Goal: Task Accomplishment & Management: Manage account settings

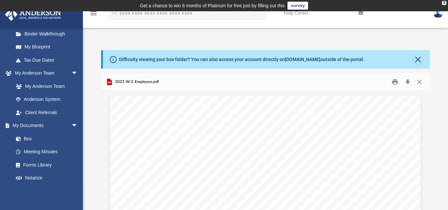
scroll to position [146, 324]
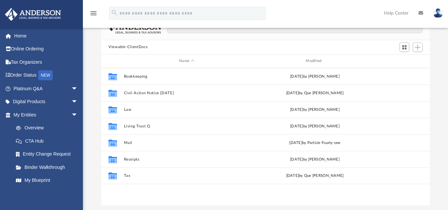
scroll to position [71, 0]
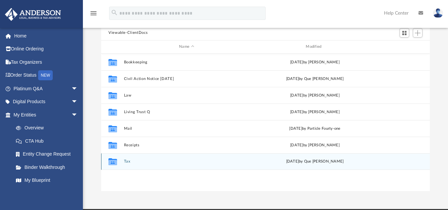
click at [113, 161] on icon "grid" at bounding box center [113, 162] width 9 height 5
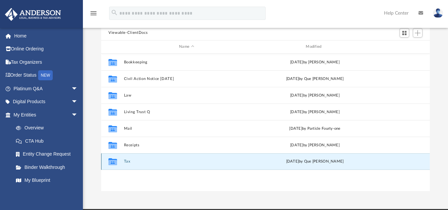
click at [123, 161] on div "Collaborated Folder Tax [DATE] by Que [PERSON_NAME]" at bounding box center [265, 161] width 329 height 17
click at [126, 161] on button "Tax" at bounding box center [186, 161] width 125 height 4
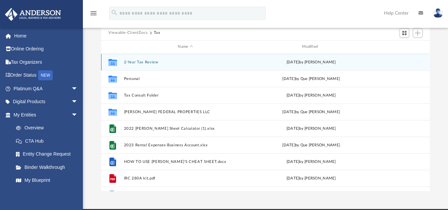
click at [142, 61] on button "2-Year Tax Review" at bounding box center [185, 62] width 123 height 4
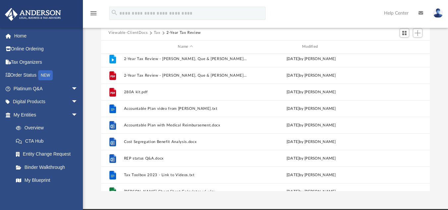
scroll to position [0, 0]
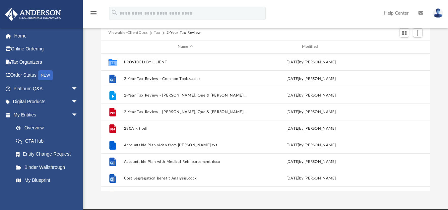
click at [157, 31] on button "Tax" at bounding box center [157, 33] width 7 height 6
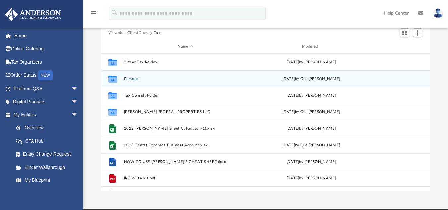
click at [135, 77] on button "Personal" at bounding box center [185, 78] width 123 height 4
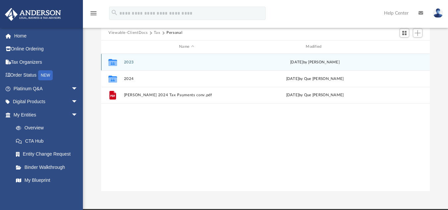
click at [129, 61] on button "2023" at bounding box center [186, 62] width 125 height 4
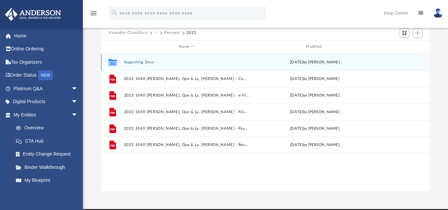
click at [137, 64] on button "Supporting Docs" at bounding box center [186, 62] width 125 height 4
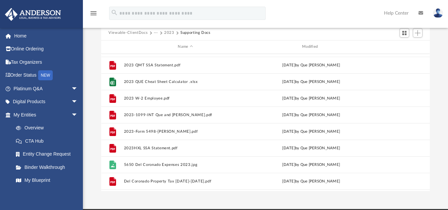
scroll to position [63, 0]
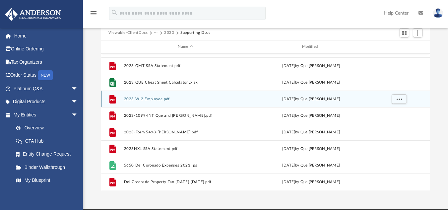
click at [163, 97] on button "2023 W-2 Employee.pdf" at bounding box center [185, 99] width 123 height 4
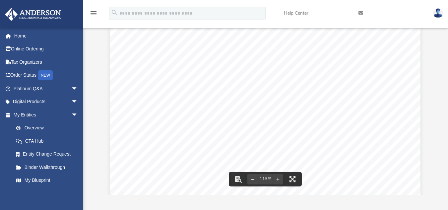
scroll to position [67, 0]
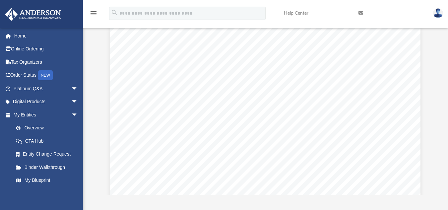
click at [263, 157] on span "12b" at bounding box center [265, 158] width 5 height 3
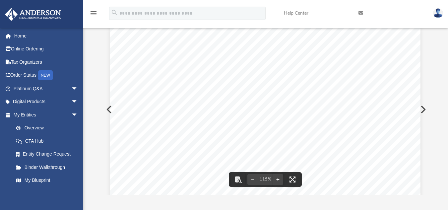
click at [250, 183] on button "File preview" at bounding box center [253, 179] width 11 height 15
click at [251, 183] on button "File preview" at bounding box center [253, 179] width 11 height 15
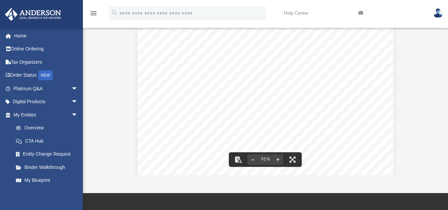
scroll to position [69, 0]
click at [183, 143] on div "Form Wage and Tax Statement Copy B - To Be Filed With Employee's FEDERAL Tax Re…" at bounding box center [265, 106] width 257 height 332
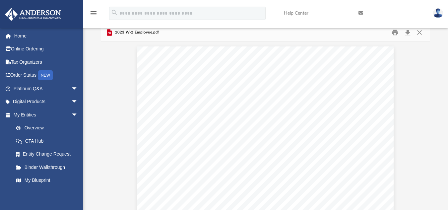
scroll to position [50, 0]
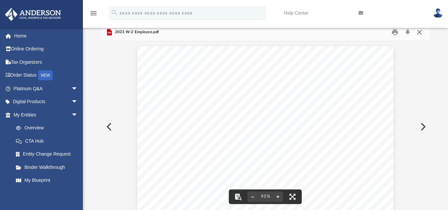
click at [418, 32] on button "Close" at bounding box center [420, 32] width 12 height 10
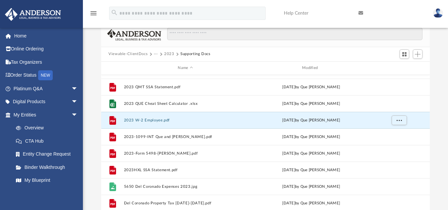
click at [171, 54] on button "2023" at bounding box center [169, 54] width 10 height 6
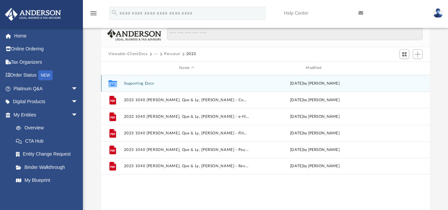
scroll to position [0, 0]
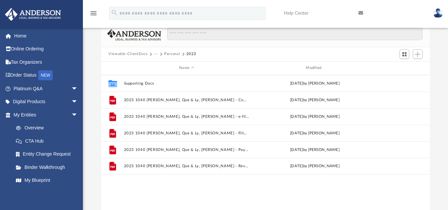
click at [176, 53] on button "Personal" at bounding box center [172, 54] width 16 height 6
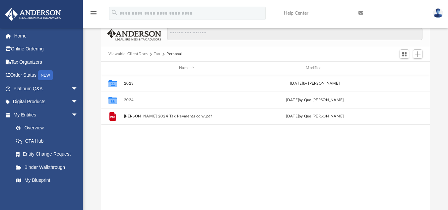
click at [155, 52] on button "Tax" at bounding box center [157, 54] width 7 height 6
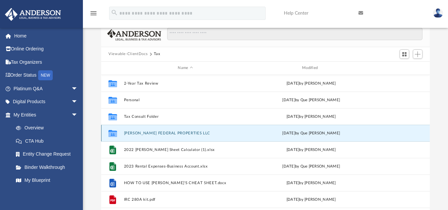
click at [149, 131] on button "[PERSON_NAME] FEDERAL PROPERTIES LLC" at bounding box center [185, 133] width 123 height 4
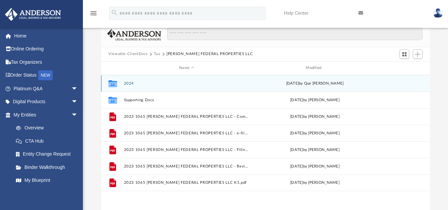
click at [134, 84] on button "2024" at bounding box center [186, 83] width 125 height 4
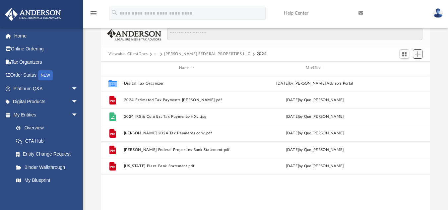
click at [419, 52] on span "Add" at bounding box center [418, 54] width 6 height 6
click at [405, 66] on li "Upload" at bounding box center [408, 67] width 21 height 7
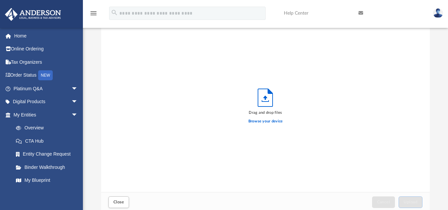
scroll to position [163, 324]
click at [274, 119] on label "Browse your device" at bounding box center [266, 121] width 35 height 6
click at [0, 0] on input "Browse your device" at bounding box center [0, 0] width 0 height 0
click at [273, 120] on label "Browse your device" at bounding box center [266, 121] width 35 height 6
click at [0, 0] on input "Browse your device" at bounding box center [0, 0] width 0 height 0
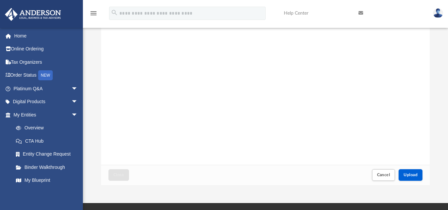
scroll to position [82, 0]
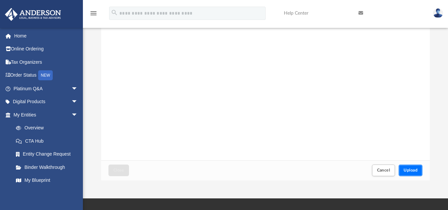
click at [412, 167] on button "Upload" at bounding box center [411, 171] width 24 height 12
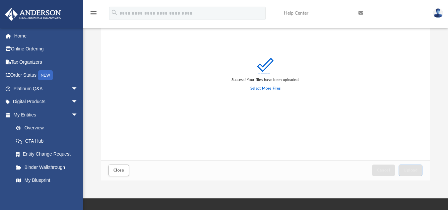
click at [261, 88] on label "Select More Files" at bounding box center [266, 89] width 30 height 6
click at [0, 0] on input "Select More Files" at bounding box center [0, 0] width 0 height 0
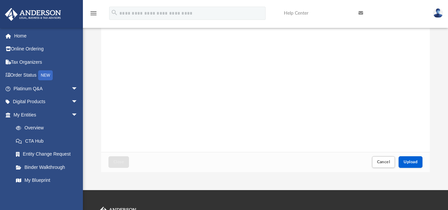
scroll to position [94, 0]
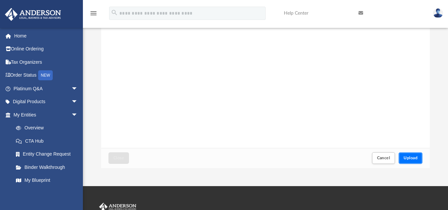
click at [403, 159] on button "Upload" at bounding box center [411, 158] width 24 height 12
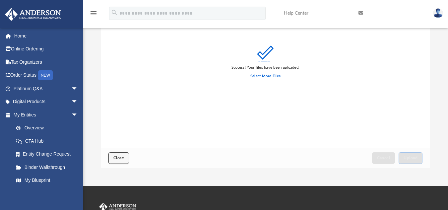
click at [114, 158] on span "Close" at bounding box center [119, 158] width 11 height 4
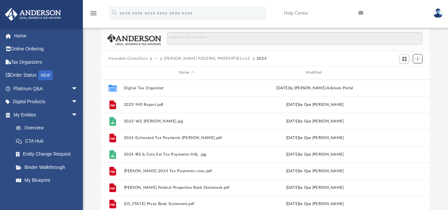
scroll to position [42, 0]
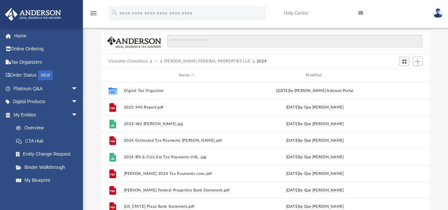
click at [155, 61] on button "···" at bounding box center [156, 61] width 4 height 6
click at [161, 73] on li "Tax" at bounding box center [160, 73] width 6 height 7
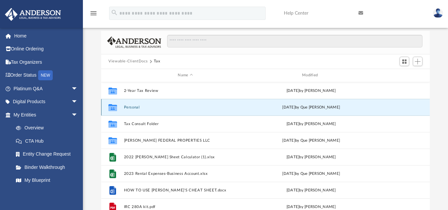
click at [133, 109] on button "Personal" at bounding box center [185, 107] width 123 height 4
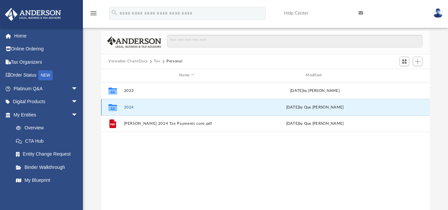
click at [133, 109] on button "2024" at bounding box center [186, 107] width 125 height 4
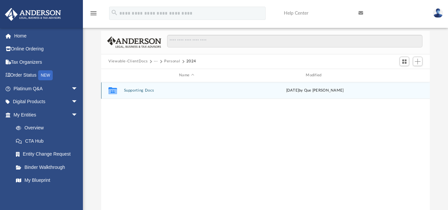
click at [135, 93] on div "Collaborated Folder Supporting Docs today by Que Minh Troung" at bounding box center [265, 90] width 329 height 17
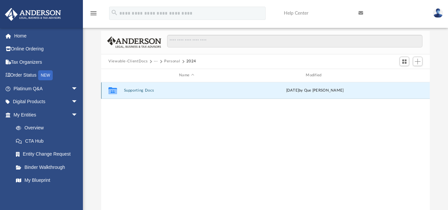
click at [139, 91] on button "Supporting Docs" at bounding box center [186, 90] width 125 height 4
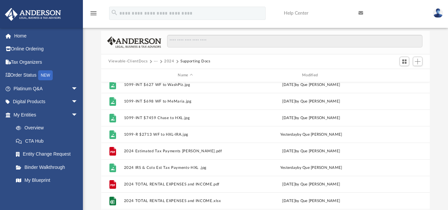
scroll to position [123, 0]
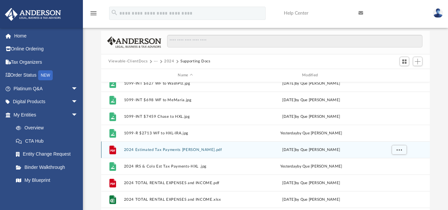
click at [142, 151] on button "2024 Estimated Tax Payments [PERSON_NAME].pdf" at bounding box center [185, 149] width 123 height 4
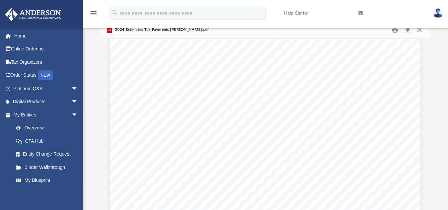
scroll to position [575, 0]
click at [32, 105] on link "Digital Products arrow_drop_down" at bounding box center [46, 101] width 83 height 13
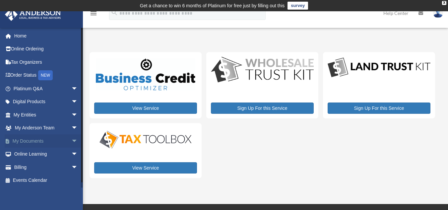
click at [71, 140] on span "arrow_drop_down" at bounding box center [77, 141] width 13 height 14
click at [27, 152] on link "Box" at bounding box center [48, 154] width 79 height 13
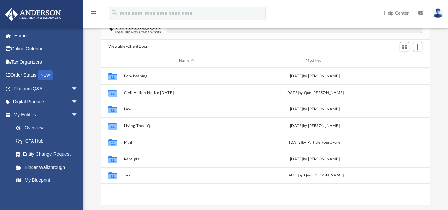
scroll to position [62, 0]
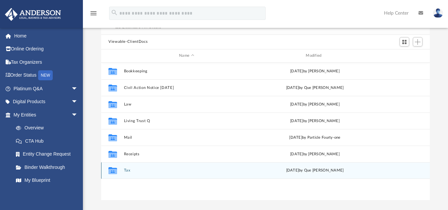
click at [333, 167] on div "Collaborated Folder Tax [DATE] by Que [PERSON_NAME]" at bounding box center [265, 170] width 329 height 17
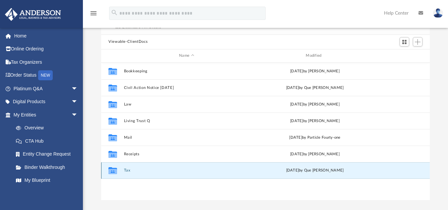
click at [125, 168] on button "Tax" at bounding box center [186, 170] width 125 height 4
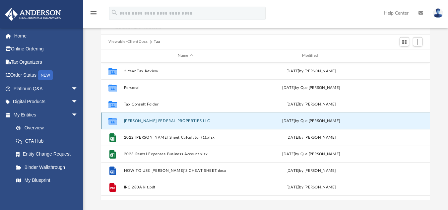
click at [142, 121] on button "[PERSON_NAME] FEDERAL PROPERTIES LLC" at bounding box center [185, 120] width 123 height 4
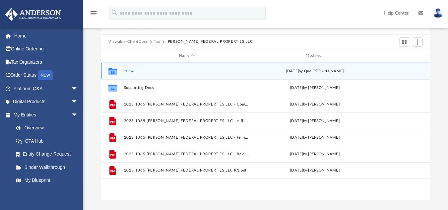
click at [127, 75] on div "Collaborated Folder 2024 [DATE] by Que [PERSON_NAME]" at bounding box center [265, 71] width 329 height 17
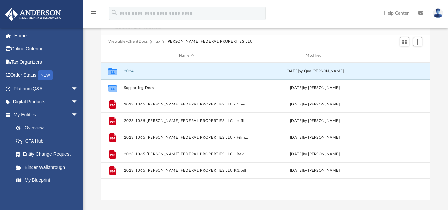
scroll to position [5, 5]
click at [128, 72] on button "2024" at bounding box center [186, 71] width 125 height 4
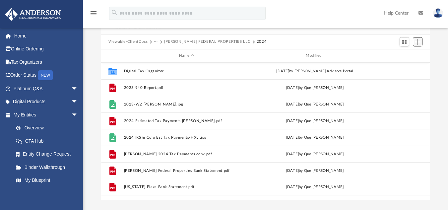
click at [421, 41] on button "Add" at bounding box center [418, 41] width 10 height 9
click at [406, 56] on li "Upload" at bounding box center [408, 55] width 21 height 7
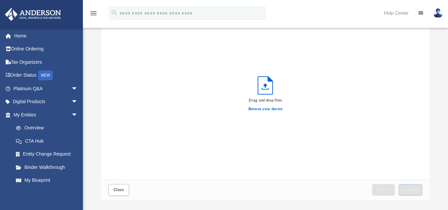
scroll to position [163, 324]
click at [279, 109] on label "Browse your device" at bounding box center [266, 109] width 35 height 6
click at [0, 0] on input "Browse your device" at bounding box center [0, 0] width 0 height 0
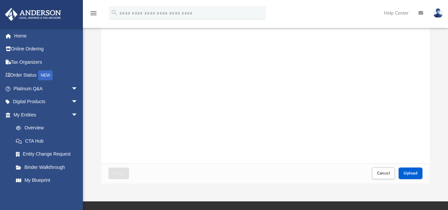
scroll to position [80, 0]
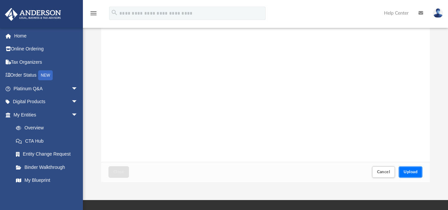
click at [411, 170] on span "Upload" at bounding box center [411, 172] width 14 height 4
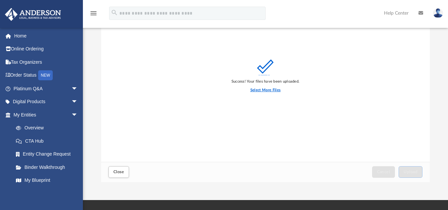
click at [254, 91] on label "Select More Files" at bounding box center [266, 90] width 30 height 6
click at [0, 0] on input "Select More Files" at bounding box center [0, 0] width 0 height 0
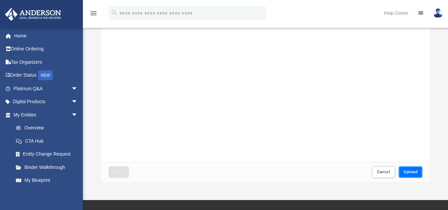
click at [413, 173] on span "Upload" at bounding box center [411, 172] width 14 height 4
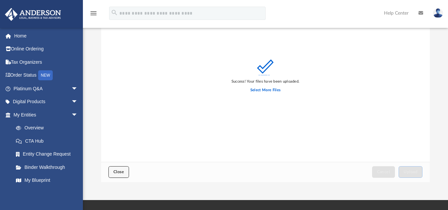
click at [118, 170] on span "Close" at bounding box center [119, 172] width 11 height 4
